Goal: Information Seeking & Learning: Learn about a topic

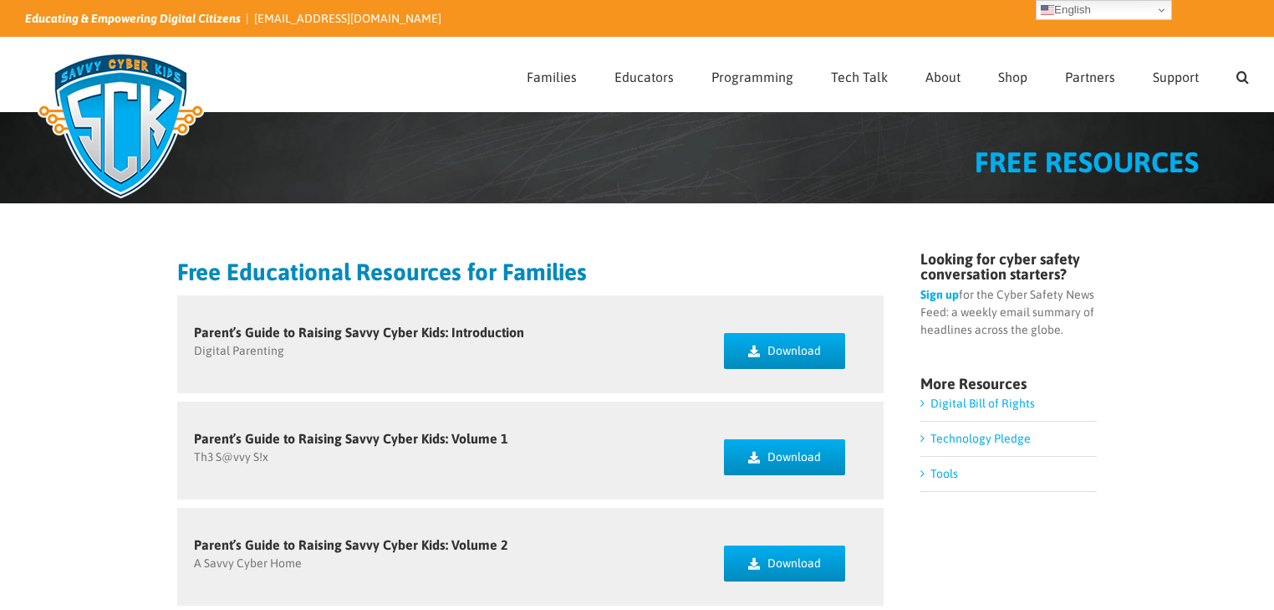
drag, startPoint x: 50, startPoint y: 318, endPoint x: 119, endPoint y: 281, distance: 77.8
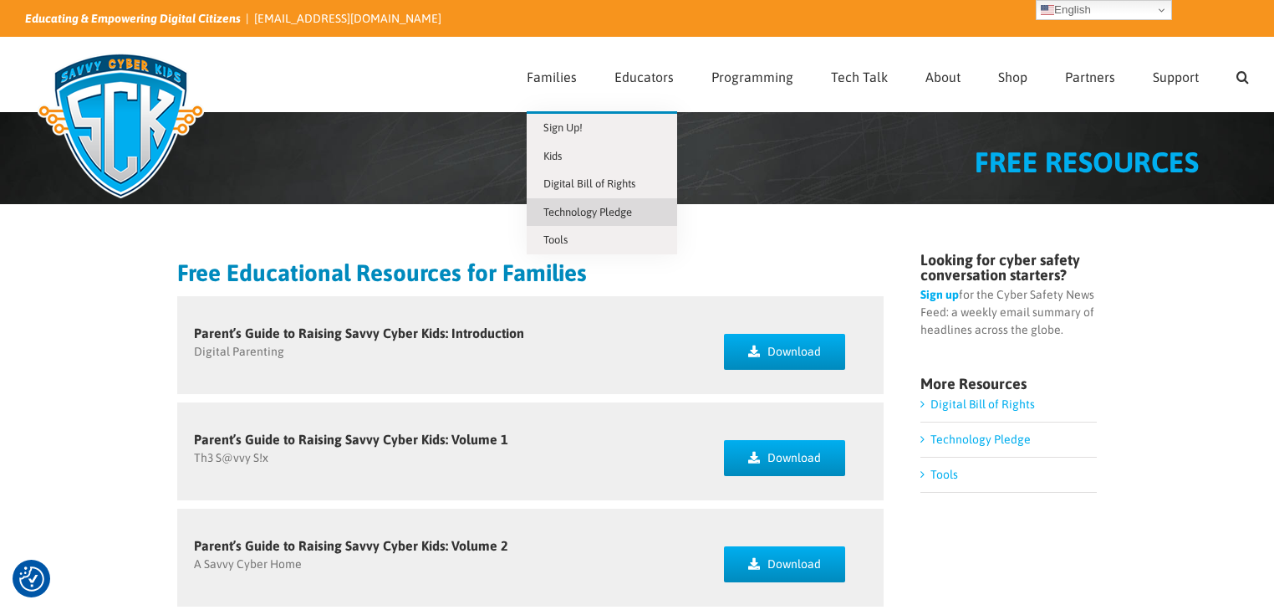
click at [594, 217] on span "Technology Pledge" at bounding box center [588, 212] width 89 height 13
click at [587, 184] on span "Digital Bill of Rights" at bounding box center [590, 183] width 92 height 13
